Goal: Task Accomplishment & Management: Use online tool/utility

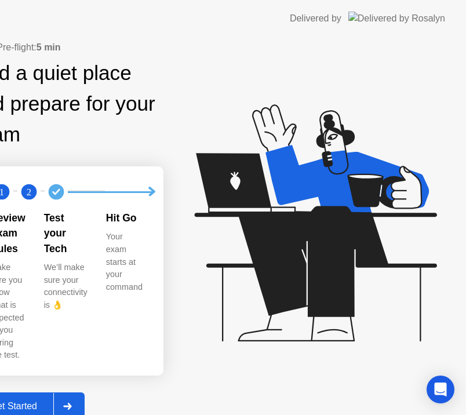
click at [53, 401] on div "Get Started" at bounding box center [13, 406] width 79 height 10
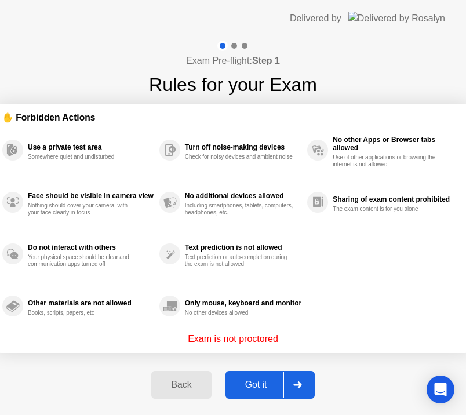
click at [257, 382] on div "Got it" at bounding box center [256, 385] width 55 height 10
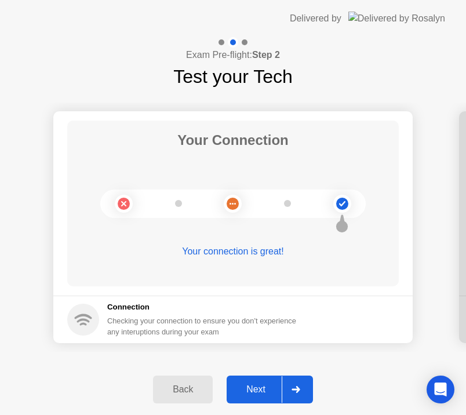
click at [262, 395] on div "Next" at bounding box center [256, 390] width 52 height 10
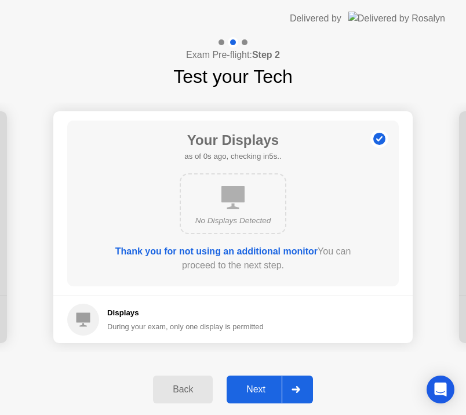
click at [262, 385] on div "Next" at bounding box center [256, 390] width 52 height 10
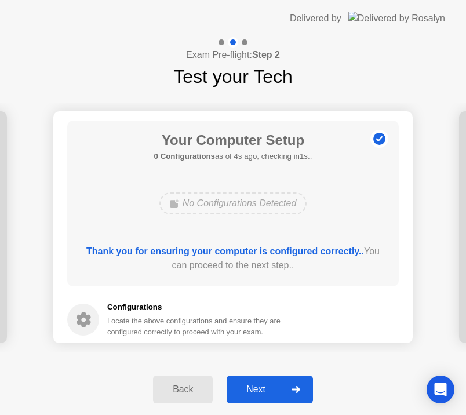
click at [262, 390] on div "Next" at bounding box center [256, 390] width 52 height 10
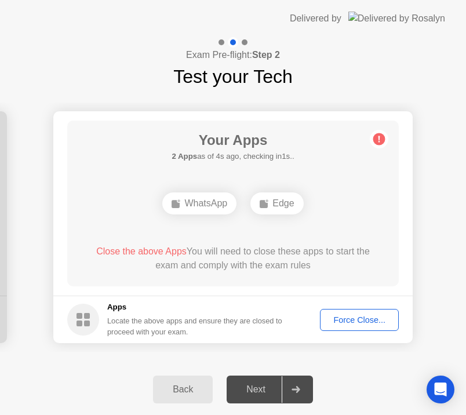
click at [344, 324] on div "Force Close..." at bounding box center [359, 320] width 71 height 9
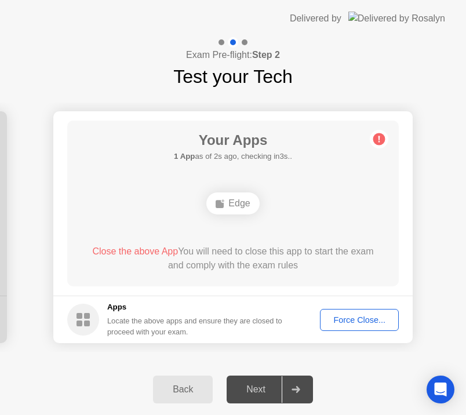
click at [426, 74] on div "Exam Pre-flight: Step 2 Test your Tech" at bounding box center [233, 63] width 466 height 53
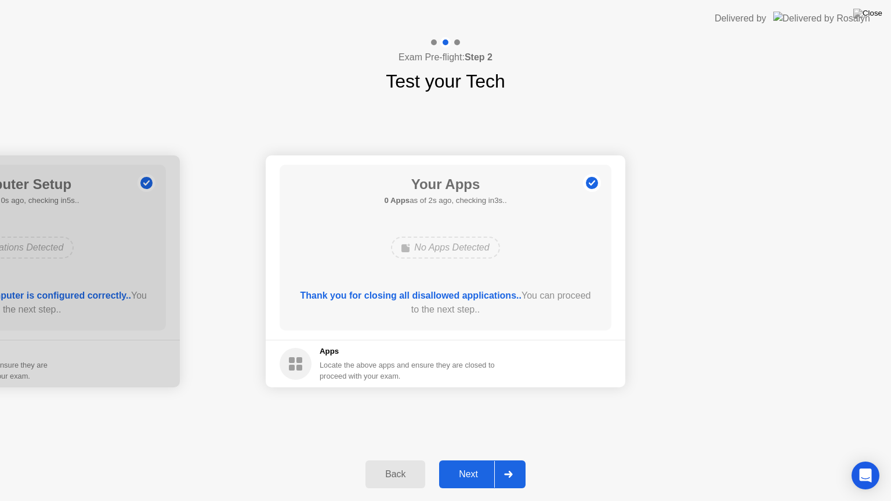
click at [470, 460] on div "Next" at bounding box center [469, 474] width 52 height 10
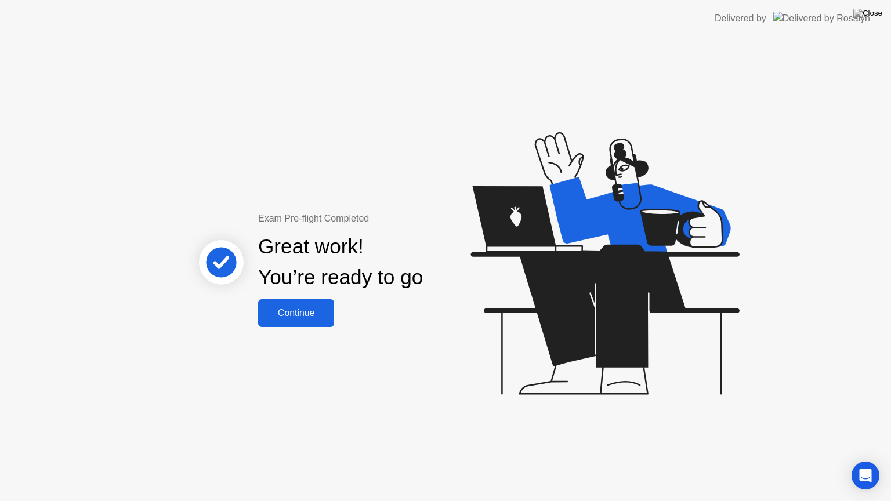
click at [302, 318] on div "Continue" at bounding box center [296, 313] width 69 height 10
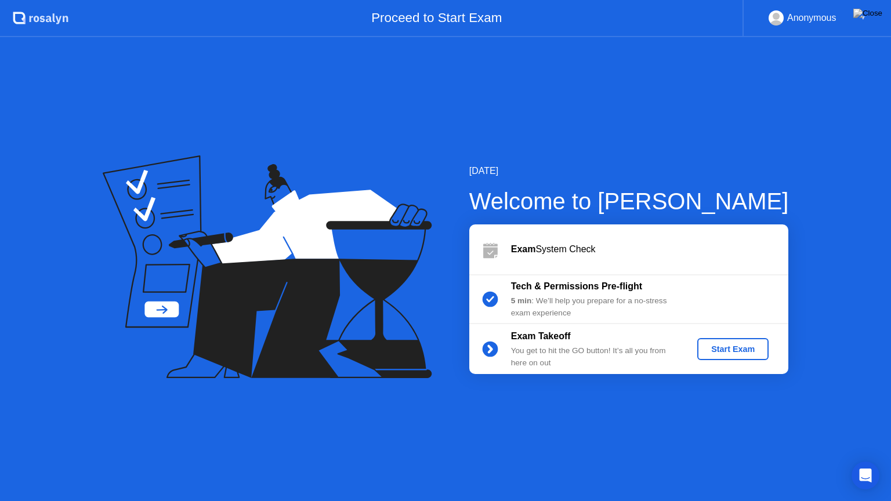
click at [741, 347] on div "Start Exam" at bounding box center [733, 349] width 62 height 9
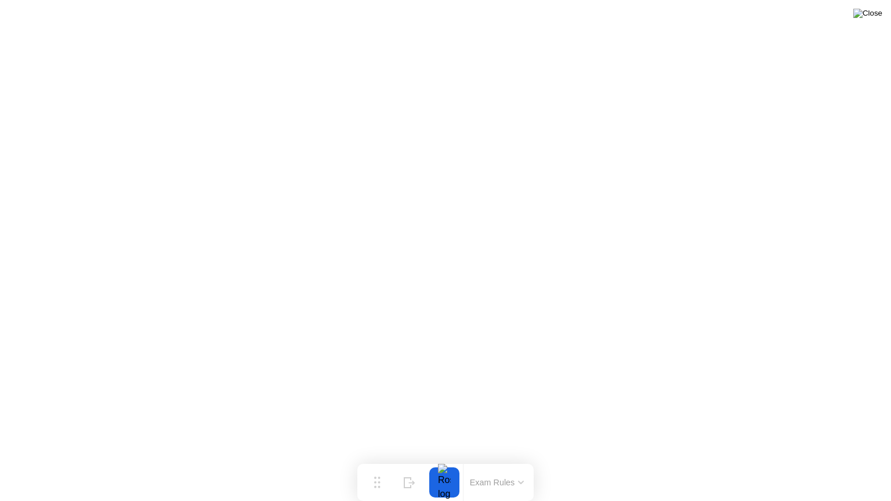
click at [870, 16] on img at bounding box center [867, 13] width 29 height 9
click at [466, 460] on div at bounding box center [445, 501] width 891 height 0
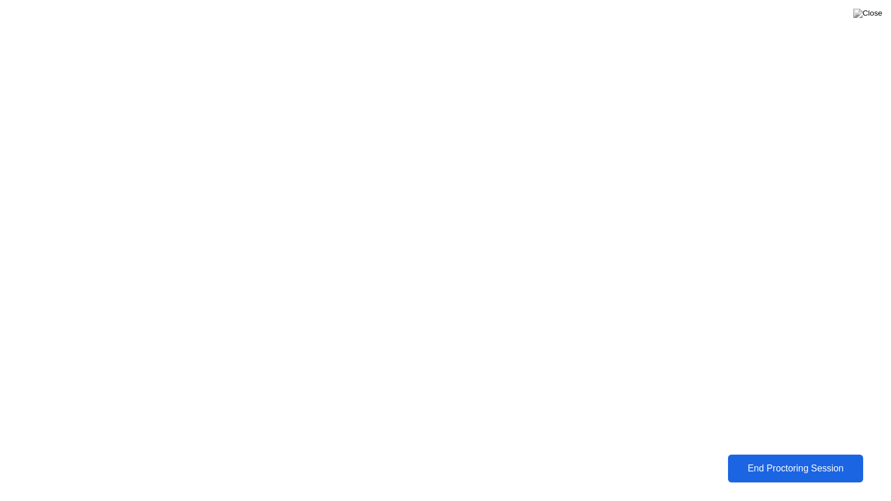
click at [772, 460] on div "End Proctoring Session" at bounding box center [796, 469] width 128 height 10
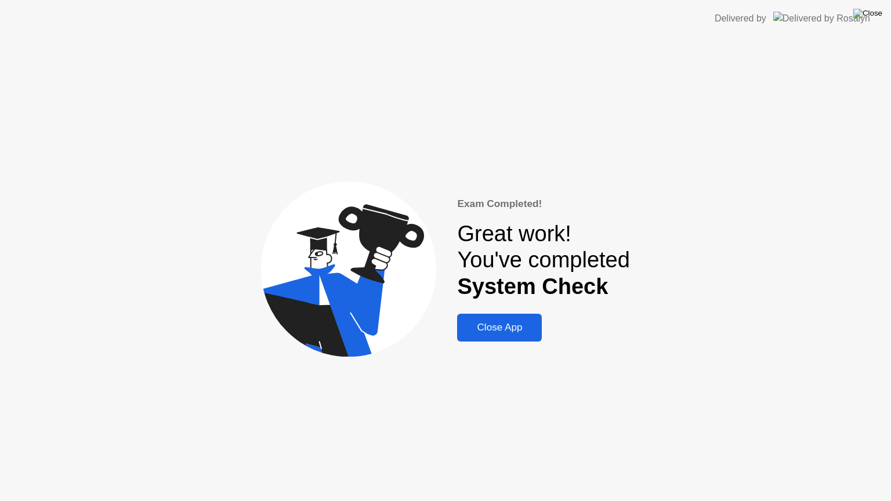
click at [870, 13] on img at bounding box center [867, 13] width 29 height 9
